Goal: Subscribe to service/newsletter

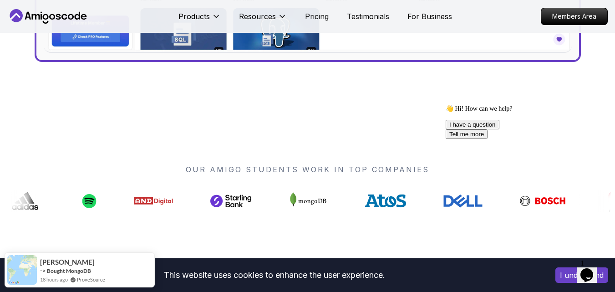
scroll to position [592, 0]
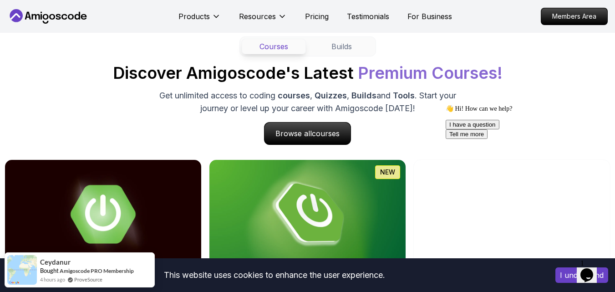
scroll to position [910, 0]
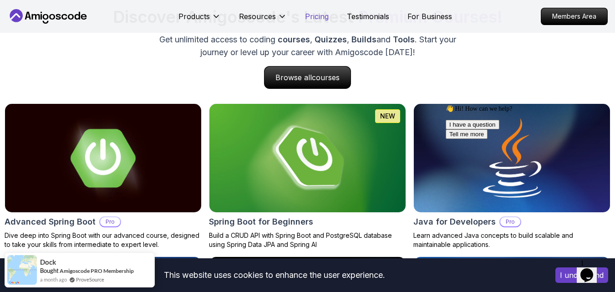
click at [317, 17] on p "Pricing" at bounding box center [317, 16] width 24 height 11
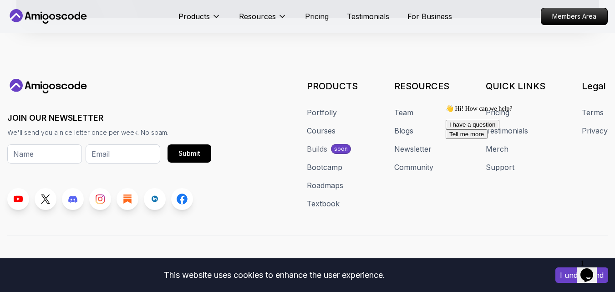
scroll to position [5308, 0]
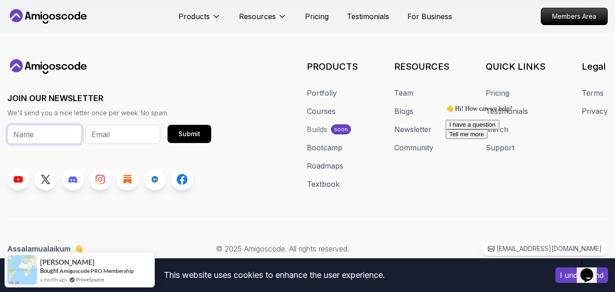
click at [43, 140] on input "text" at bounding box center [44, 134] width 75 height 19
click at [114, 136] on input "email" at bounding box center [123, 134] width 75 height 19
type input "ihachihai@gmail.com"
click at [35, 134] on input "text" at bounding box center [44, 134] width 75 height 19
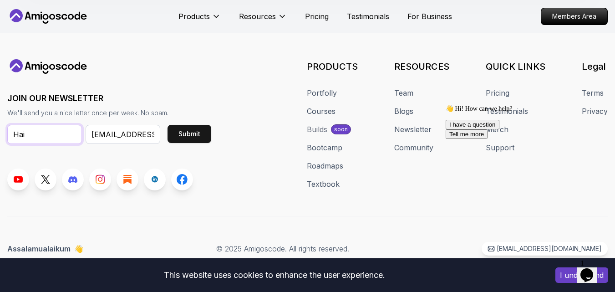
type input "Hai"
click at [198, 129] on div "Submit" at bounding box center [189, 133] width 22 height 9
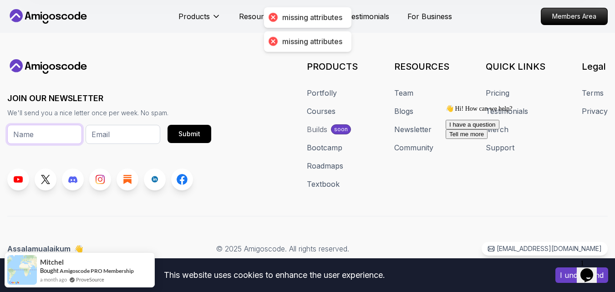
click at [39, 133] on input "text" at bounding box center [44, 134] width 75 height 19
type input "Hai"
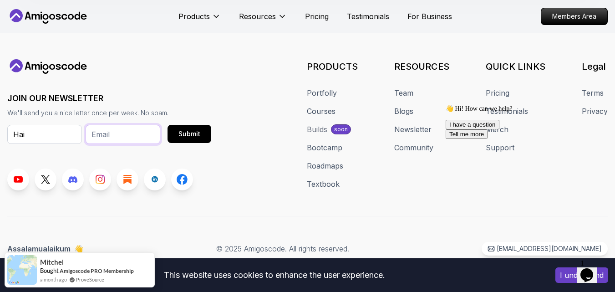
click at [121, 138] on input "email" at bounding box center [123, 134] width 75 height 19
type input "ihachihai@gmail.com"
click at [192, 134] on div "Submit" at bounding box center [189, 133] width 22 height 9
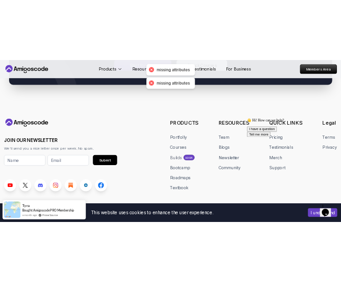
scroll to position [5262, 0]
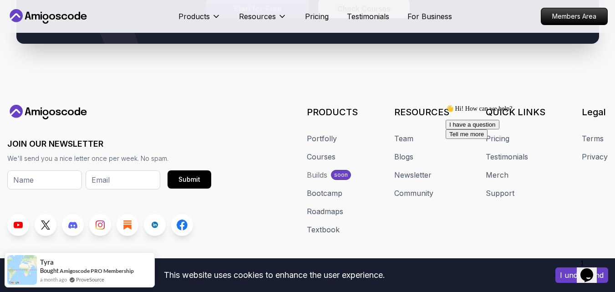
click at [7, 189] on div at bounding box center [7, 189] width 0 height 0
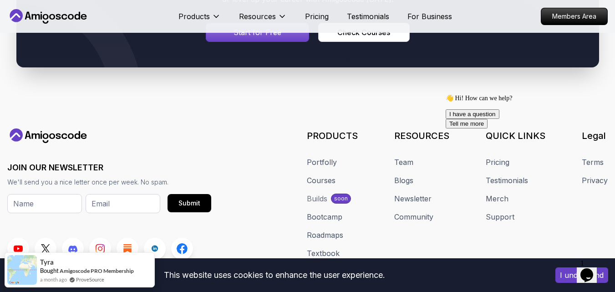
scroll to position [5200, 0]
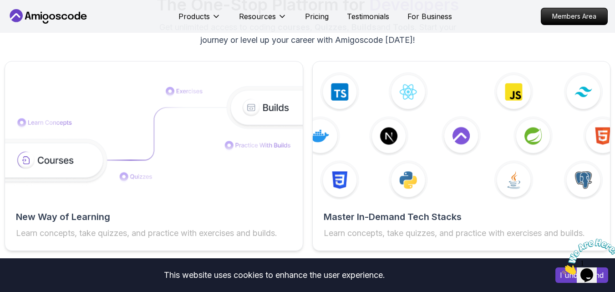
scroll to position [1456, 0]
